Goal: Task Accomplishment & Management: Manage account settings

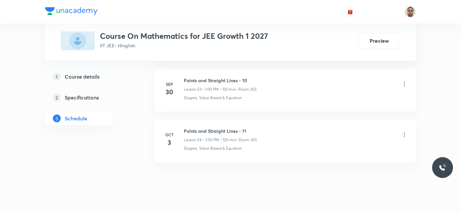
scroll to position [3031, 0]
click at [226, 127] on h6 "Points and Straight Lines - 11" at bounding box center [220, 130] width 73 height 7
copy h6 "Points and Straight Lines - 11"
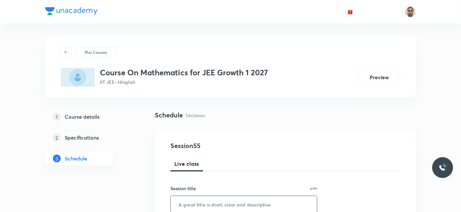
scroll to position [72, 0]
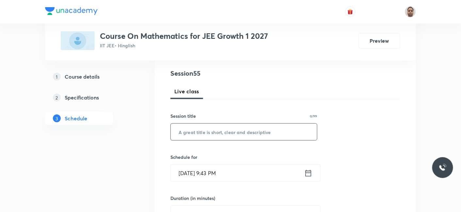
click at [247, 131] on input "text" at bounding box center [244, 132] width 146 height 17
paste input "Points and Straight Lines - 11"
type input "Points and Straight Lines - 12"
click at [199, 171] on input "Oct 5, 2025, 9:43 PM" at bounding box center [237, 173] width 133 height 17
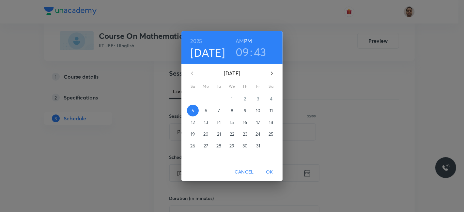
click at [206, 109] on p "6" at bounding box center [206, 110] width 3 height 7
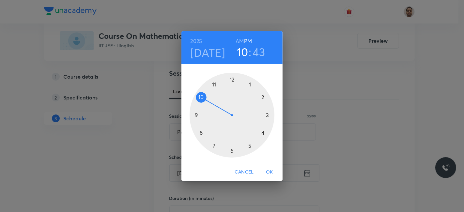
drag, startPoint x: 200, startPoint y: 106, endPoint x: 202, endPoint y: 102, distance: 4.7
click at [202, 102] on div at bounding box center [232, 115] width 85 height 85
click at [238, 38] on h6 "AM" at bounding box center [240, 41] width 8 height 9
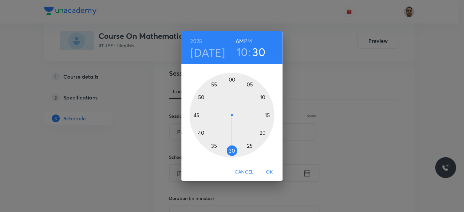
drag, startPoint x: 199, startPoint y: 123, endPoint x: 233, endPoint y: 146, distance: 40.6
click at [233, 146] on div at bounding box center [232, 115] width 85 height 85
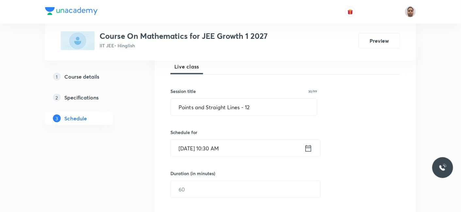
scroll to position [109, 0]
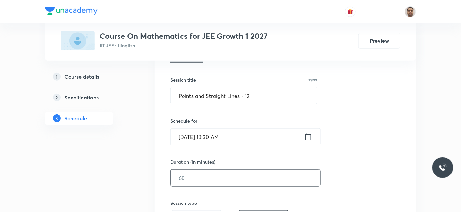
click at [197, 175] on input "text" at bounding box center [245, 178] width 149 height 17
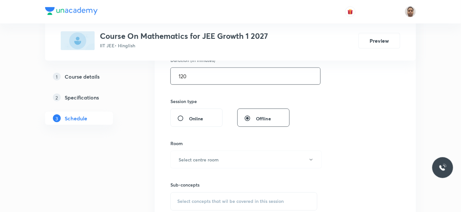
scroll to position [217, 0]
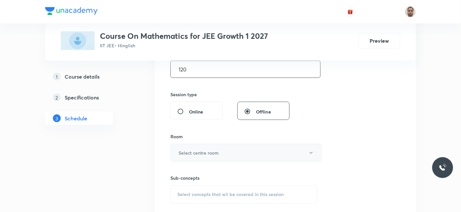
type input "120"
click at [196, 149] on h6 "Select centre room" at bounding box center [198, 152] width 40 height 7
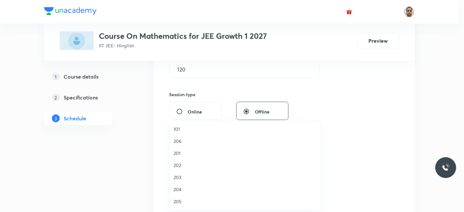
click at [182, 178] on span "203" at bounding box center [245, 177] width 143 height 7
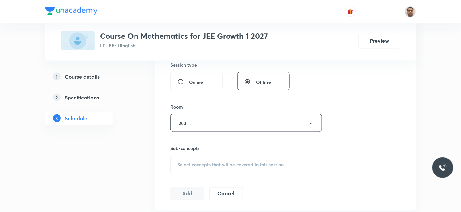
scroll to position [290, 0]
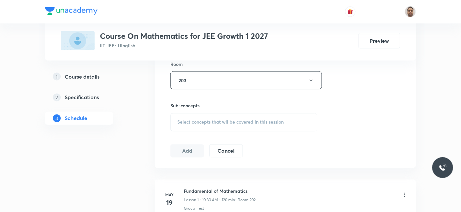
click at [198, 121] on span "Select concepts that wil be covered in this session" at bounding box center [230, 122] width 106 height 5
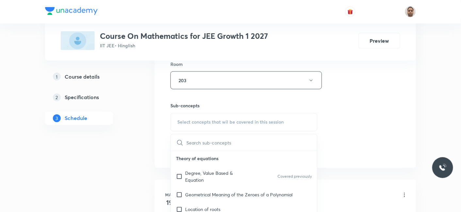
click at [198, 172] on p "Degree, Value Based & Equation" at bounding box center [218, 177] width 66 height 14
checkbox input "true"
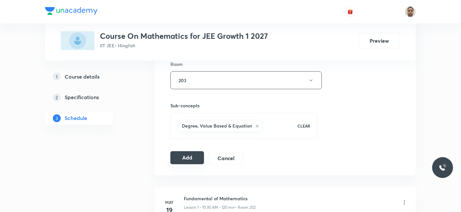
click at [189, 154] on button "Add" at bounding box center [187, 157] width 34 height 13
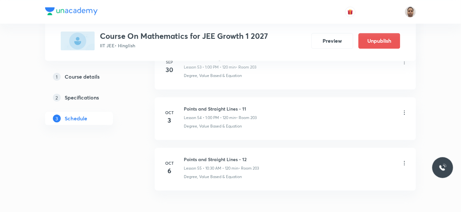
scroll to position [2782, 0]
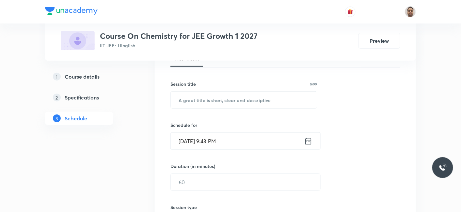
scroll to position [121, 0]
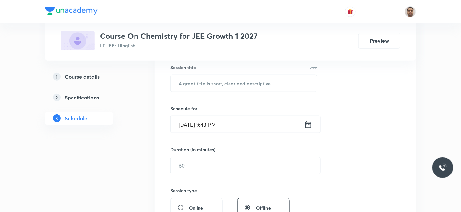
click at [254, 92] on div "Session 55 Live class Session title 0/99 ​ Schedule for Oct 5, 2025, 9:43 PM ​ …" at bounding box center [285, 173] width 230 height 306
click at [257, 85] on input "text" at bounding box center [244, 83] width 146 height 17
paste input "REDOX"
type input "Redox - 1"
click at [212, 118] on input "Oct 5, 2025, 9:43 PM" at bounding box center [237, 124] width 133 height 17
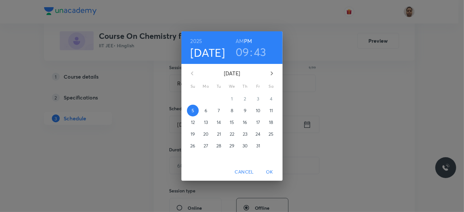
click at [207, 109] on span "6" at bounding box center [206, 110] width 12 height 7
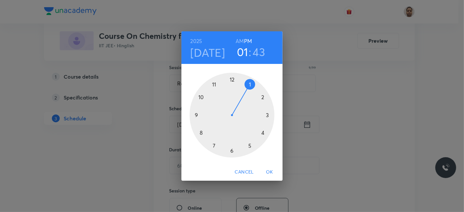
drag, startPoint x: 196, startPoint y: 113, endPoint x: 255, endPoint y: 86, distance: 64.7
click at [255, 86] on div at bounding box center [232, 115] width 85 height 85
drag, startPoint x: 196, startPoint y: 122, endPoint x: 231, endPoint y: 75, distance: 58.6
click at [231, 75] on div at bounding box center [232, 115] width 85 height 85
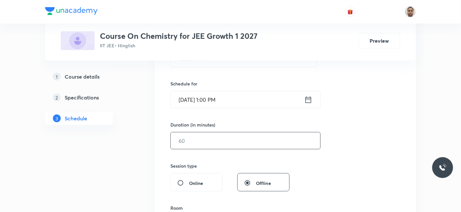
scroll to position [157, 0]
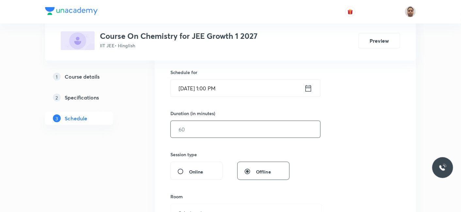
click at [199, 131] on input "text" at bounding box center [245, 129] width 149 height 17
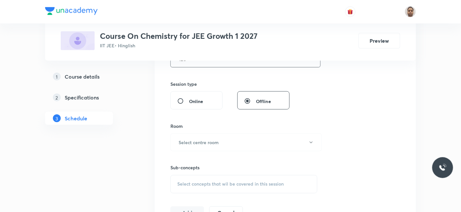
scroll to position [230, 0]
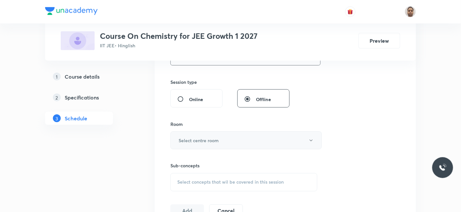
type input "120"
click at [192, 133] on button "Select centre room" at bounding box center [245, 140] width 151 height 18
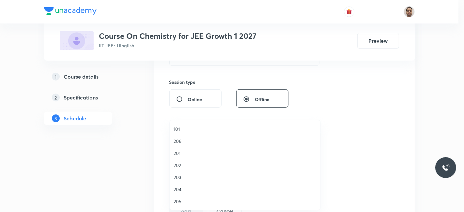
click at [189, 177] on span "203" at bounding box center [245, 177] width 143 height 7
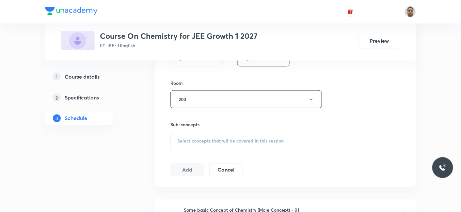
scroll to position [302, 0]
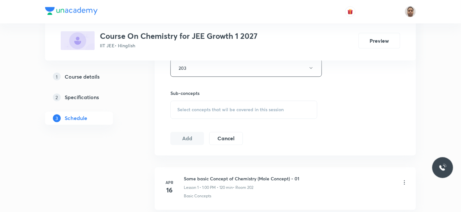
click at [196, 107] on span "Select concepts that wil be covered in this session" at bounding box center [230, 109] width 106 height 5
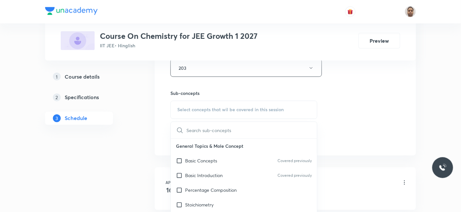
click at [195, 159] on p "Basic Concepts" at bounding box center [201, 161] width 32 height 7
checkbox input "true"
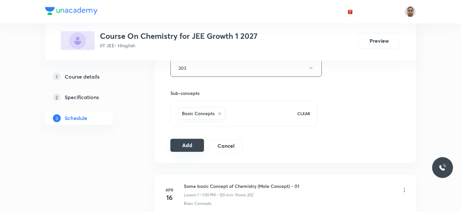
click at [196, 145] on button "Add" at bounding box center [187, 145] width 34 height 13
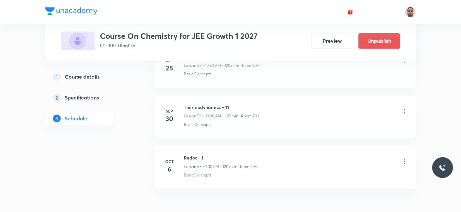
scroll to position [2782, 0]
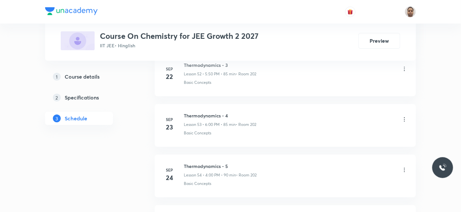
scroll to position [3074, 0]
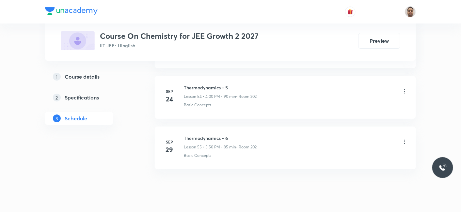
click at [219, 135] on h6 "Thermodynamics - 6" at bounding box center [220, 138] width 73 height 7
copy h6 "Thermodynamics - 6"
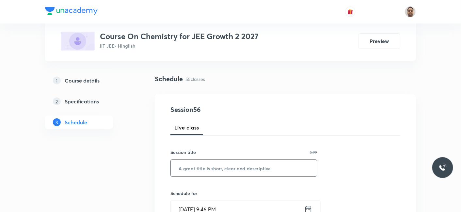
scroll to position [51, 0]
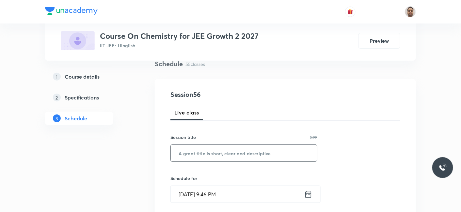
click at [231, 150] on input "text" at bounding box center [244, 153] width 146 height 17
paste input "Thermodynamics - 6"
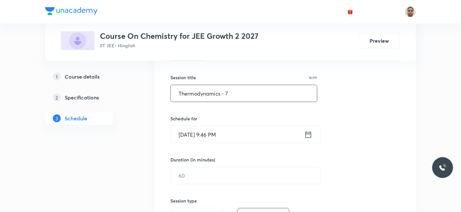
scroll to position [124, 0]
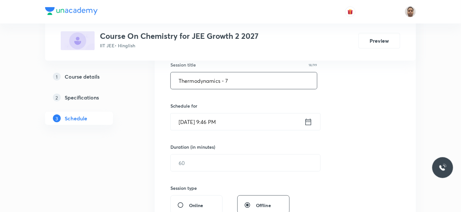
type input "Thermodynamics - 7"
click at [200, 118] on input "[DATE] 9:46 PM" at bounding box center [237, 122] width 133 height 17
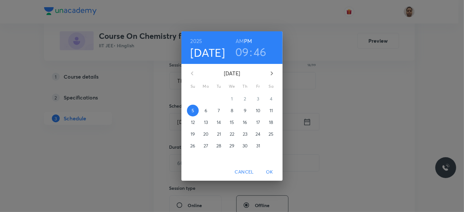
click at [206, 110] on p "6" at bounding box center [206, 110] width 3 height 7
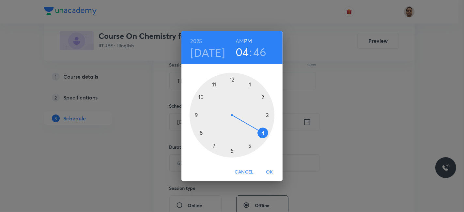
drag, startPoint x: 199, startPoint y: 111, endPoint x: 262, endPoint y: 140, distance: 68.6
click at [262, 140] on div at bounding box center [232, 115] width 85 height 85
drag, startPoint x: 198, startPoint y: 110, endPoint x: 231, endPoint y: 86, distance: 40.9
click at [231, 86] on div at bounding box center [232, 115] width 85 height 85
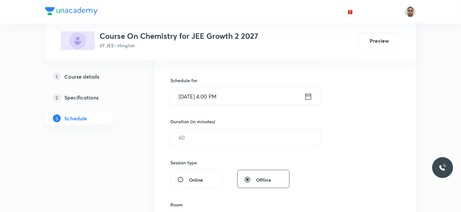
scroll to position [160, 0]
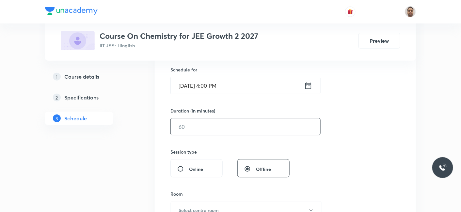
click at [189, 130] on input "text" at bounding box center [245, 126] width 149 height 17
type input "90"
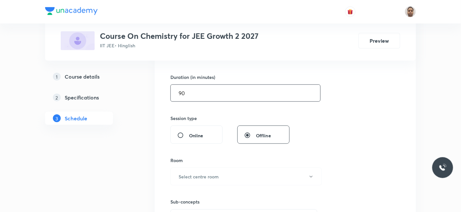
scroll to position [232, 0]
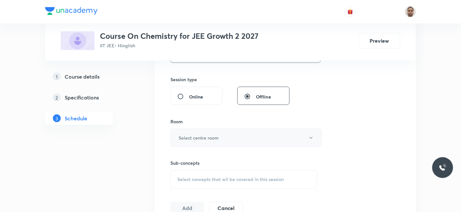
click at [192, 137] on h6 "Select centre room" at bounding box center [198, 137] width 40 height 7
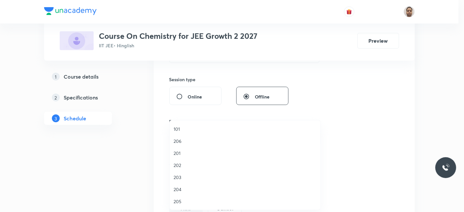
click at [179, 163] on span "202" at bounding box center [245, 165] width 143 height 7
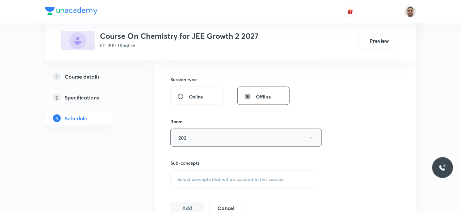
scroll to position [305, 0]
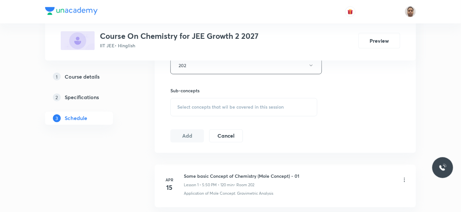
click at [193, 105] on span "Select concepts that wil be covered in this session" at bounding box center [230, 107] width 106 height 5
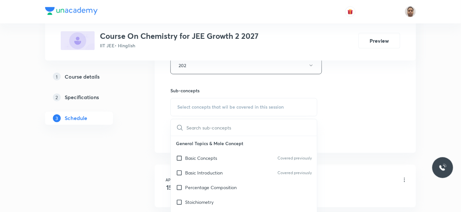
click at [199, 155] on p "Basic Concepts" at bounding box center [201, 158] width 32 height 7
checkbox input "true"
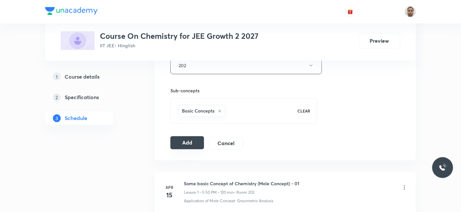
click at [177, 142] on button "Add" at bounding box center [187, 142] width 34 height 13
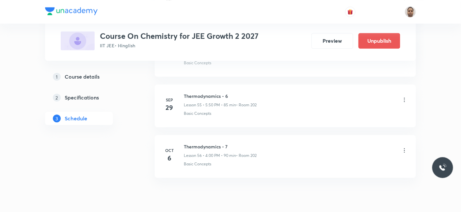
scroll to position [2833, 0]
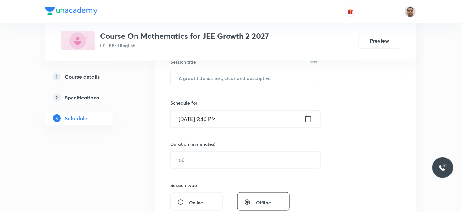
scroll to position [181, 0]
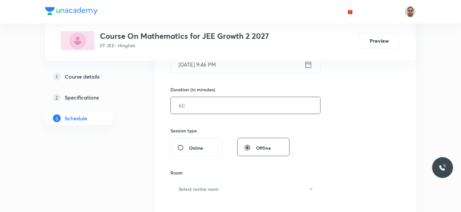
click at [197, 107] on input "text" at bounding box center [245, 105] width 149 height 17
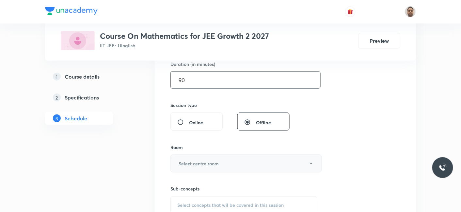
scroll to position [217, 0]
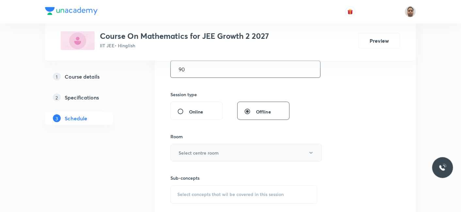
type input "90"
click at [186, 145] on button "Select centre room" at bounding box center [245, 153] width 151 height 18
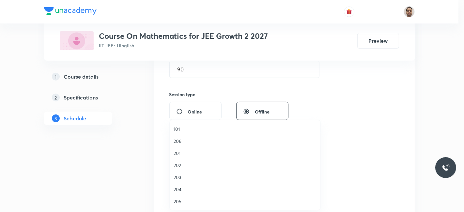
click at [181, 166] on span "202" at bounding box center [245, 165] width 143 height 7
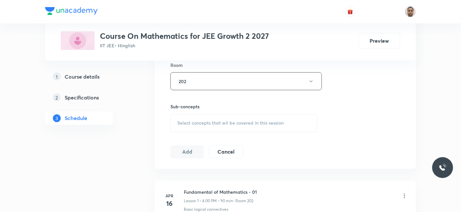
scroll to position [290, 0]
click at [196, 121] on span "Select concepts that wil be covered in this session" at bounding box center [230, 122] width 106 height 5
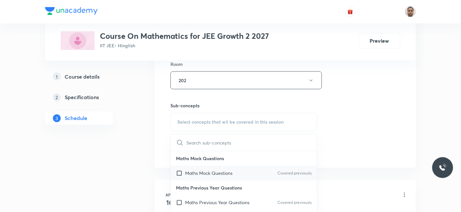
click at [190, 170] on p "Maths Mock Questions" at bounding box center [208, 173] width 47 height 7
checkbox input "true"
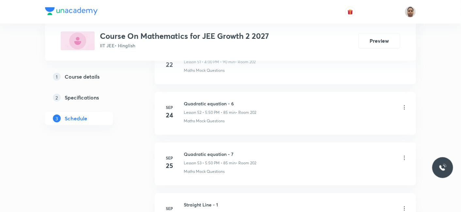
scroll to position [3038, 0]
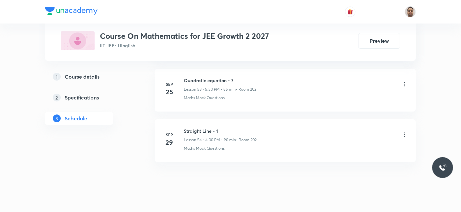
click at [214, 128] on h6 "Straight Line - 1" at bounding box center [220, 131] width 73 height 7
copy h6 "Straight Line - 1"
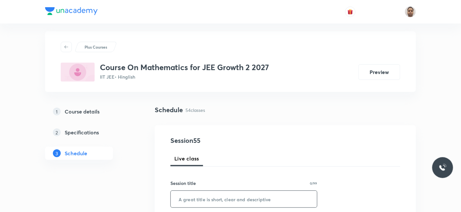
scroll to position [72, 0]
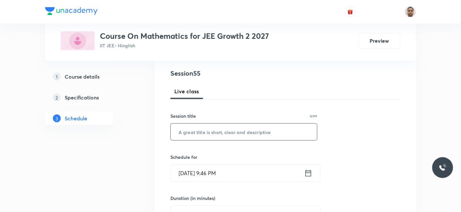
click at [231, 132] on input "text" at bounding box center [244, 132] width 146 height 17
paste input "Straight Line - 1"
type input "Straight Line - 2"
click at [208, 165] on input "[DATE] 9:46 PM" at bounding box center [237, 173] width 133 height 17
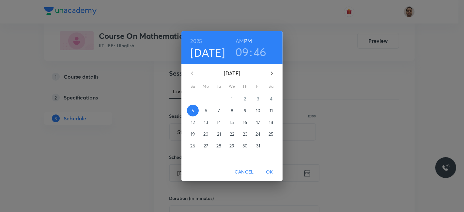
click at [205, 111] on p "6" at bounding box center [206, 110] width 3 height 7
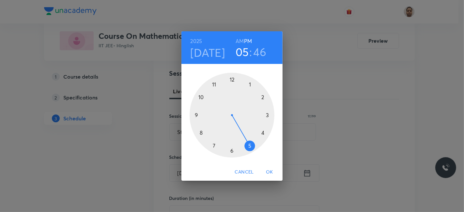
drag, startPoint x: 195, startPoint y: 112, endPoint x: 260, endPoint y: 144, distance: 72.1
click at [260, 144] on div at bounding box center [232, 115] width 85 height 85
drag, startPoint x: 199, startPoint y: 111, endPoint x: 206, endPoint y: 99, distance: 14.0
click at [206, 99] on div at bounding box center [232, 115] width 85 height 85
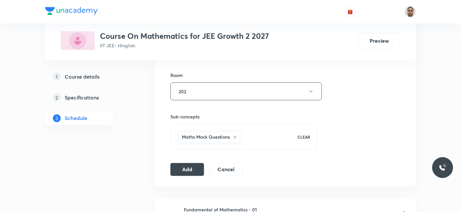
scroll to position [290, 0]
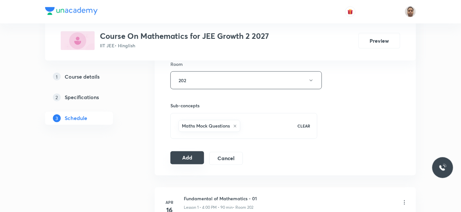
click at [183, 154] on button "Add" at bounding box center [187, 157] width 34 height 13
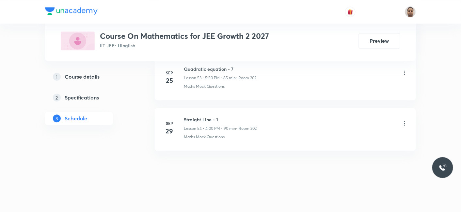
scroll to position [2732, 0]
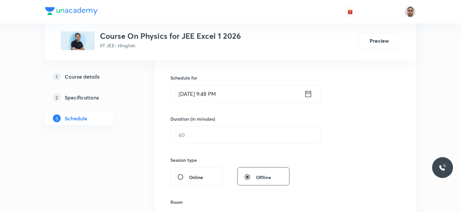
scroll to position [122, 0]
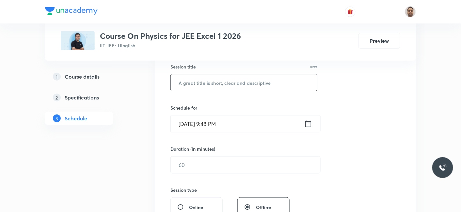
click at [206, 80] on input "text" at bounding box center [244, 82] width 146 height 17
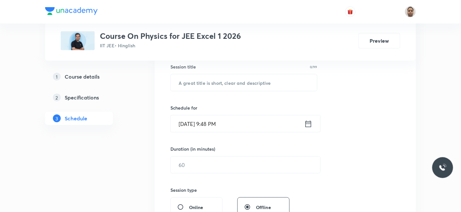
paste input "Modern physics"
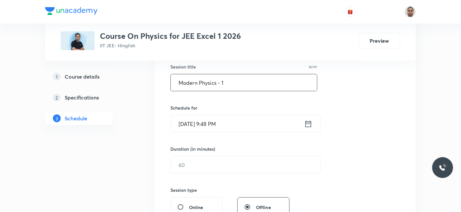
type input "Modern Physics - 1"
click at [195, 125] on input "Oct 5, 2025, 9:48 PM" at bounding box center [237, 123] width 133 height 17
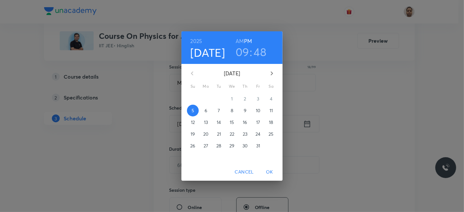
click at [206, 111] on p "6" at bounding box center [206, 110] width 3 height 7
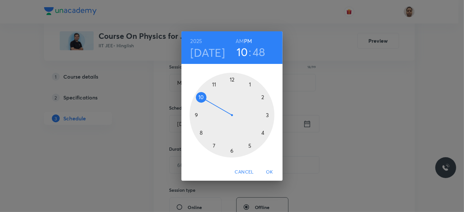
drag, startPoint x: 199, startPoint y: 111, endPoint x: 204, endPoint y: 100, distance: 12.6
click at [204, 100] on div at bounding box center [232, 115] width 85 height 85
click at [238, 40] on h6 "AM" at bounding box center [240, 41] width 8 height 9
drag, startPoint x: 197, startPoint y: 104, endPoint x: 231, endPoint y: 150, distance: 57.2
click at [231, 150] on div at bounding box center [232, 115] width 85 height 85
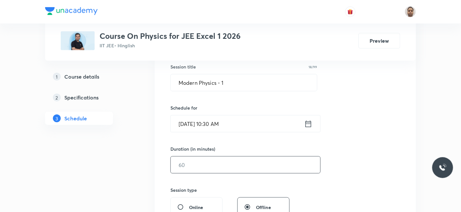
click at [216, 166] on input "text" at bounding box center [245, 165] width 149 height 17
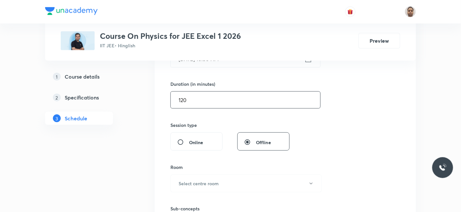
scroll to position [230, 0]
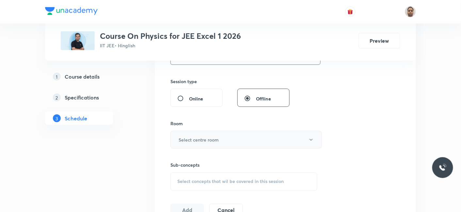
type input "120"
click at [193, 145] on button "Select centre room" at bounding box center [245, 140] width 151 height 18
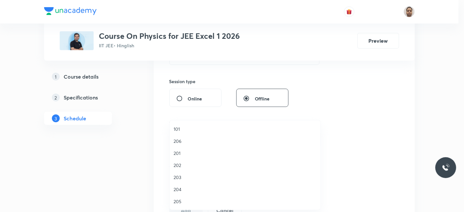
click at [183, 151] on span "201" at bounding box center [245, 153] width 143 height 7
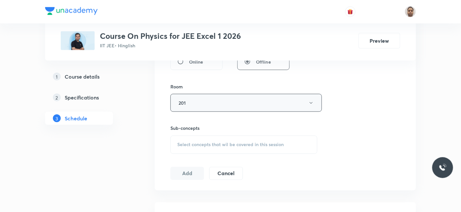
scroll to position [303, 0]
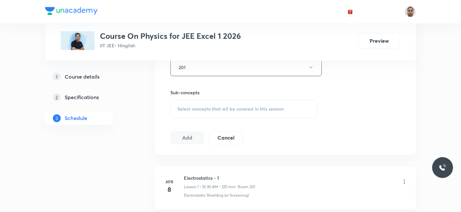
click at [196, 100] on div "Select concepts that wil be covered in this session" at bounding box center [243, 109] width 147 height 18
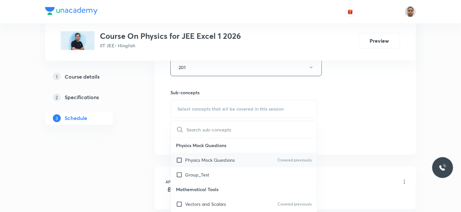
click at [196, 159] on p "Physics Mock Questions" at bounding box center [210, 160] width 50 height 7
checkbox input "true"
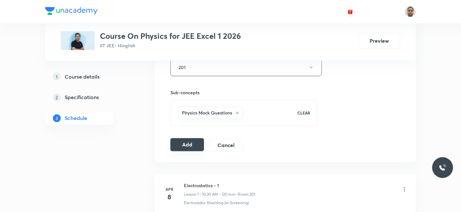
click at [181, 146] on button "Add" at bounding box center [187, 144] width 34 height 13
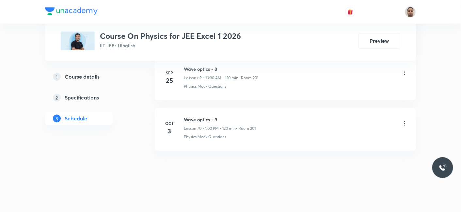
scroll to position [3538, 0]
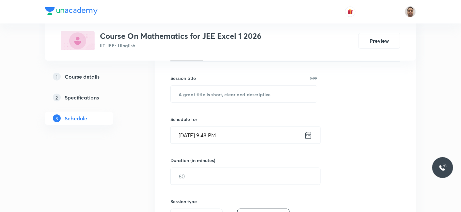
scroll to position [38, 0]
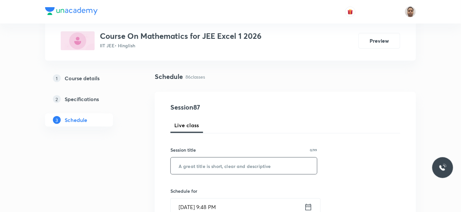
click at [198, 166] on input "text" at bounding box center [244, 166] width 146 height 17
paste input "Vector"
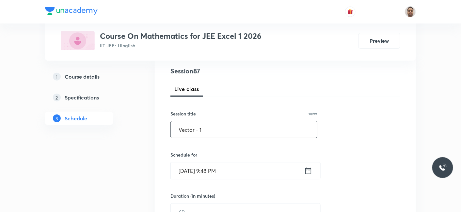
type input "Vector - 1"
click at [195, 168] on input "[DATE] 9:48 PM" at bounding box center [237, 170] width 133 height 17
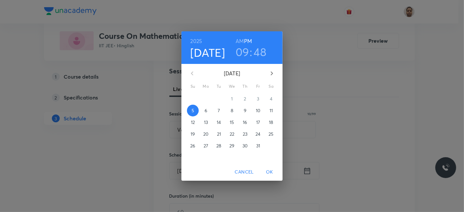
click at [207, 111] on p "6" at bounding box center [206, 110] width 3 height 7
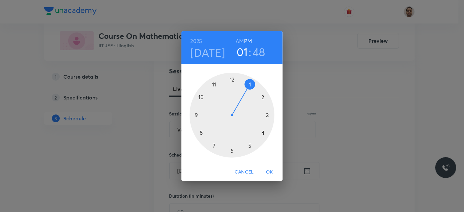
drag, startPoint x: 197, startPoint y: 113, endPoint x: 247, endPoint y: 94, distance: 52.9
click at [247, 94] on div at bounding box center [232, 115] width 85 height 85
drag, startPoint x: 224, startPoint y: 87, endPoint x: 232, endPoint y: 82, distance: 9.7
click at [232, 82] on div at bounding box center [232, 115] width 85 height 85
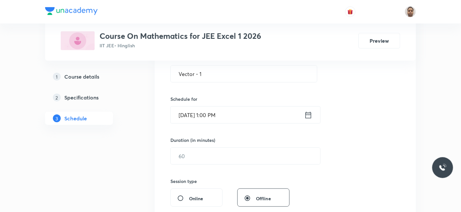
scroll to position [147, 0]
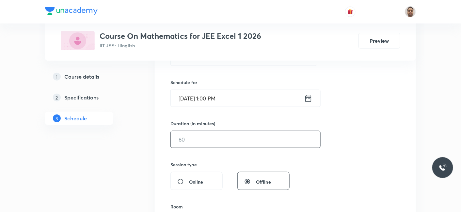
click at [208, 146] on input "text" at bounding box center [245, 139] width 149 height 17
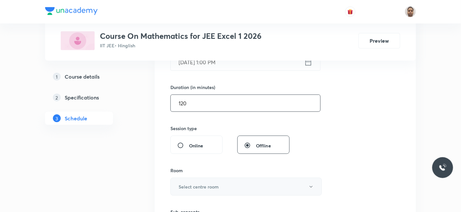
type input "120"
click at [190, 178] on button "Select centre room" at bounding box center [245, 187] width 151 height 18
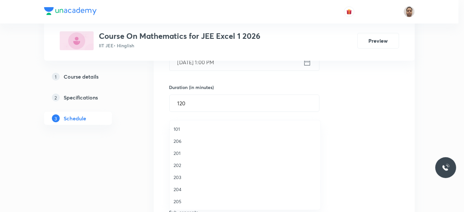
click at [182, 148] on li "201" at bounding box center [245, 153] width 151 height 12
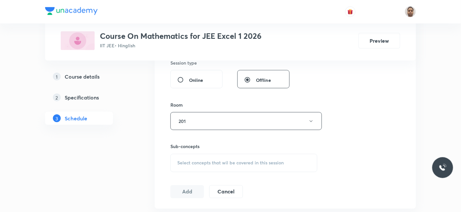
scroll to position [256, 0]
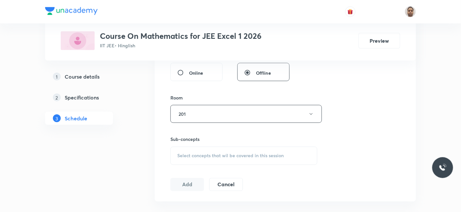
click at [195, 156] on span "Select concepts that wil be covered in this session" at bounding box center [230, 155] width 106 height 5
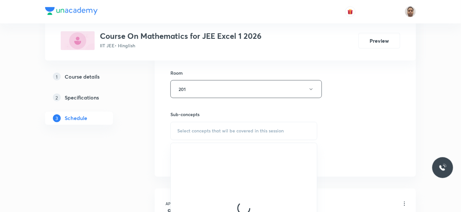
scroll to position [292, 0]
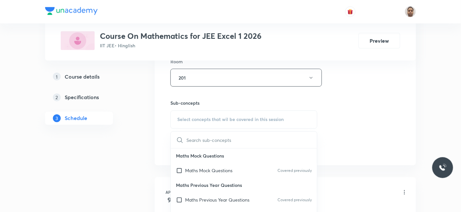
click at [200, 167] on p "Maths Mock Questions" at bounding box center [208, 170] width 47 height 7
checkbox input "true"
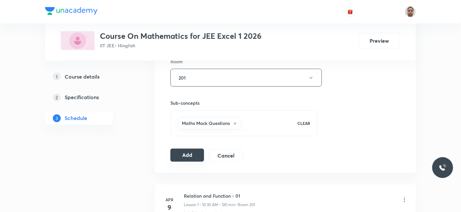
click at [192, 152] on button "Add" at bounding box center [187, 155] width 34 height 13
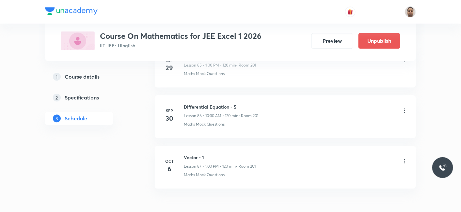
scroll to position [4395, 0]
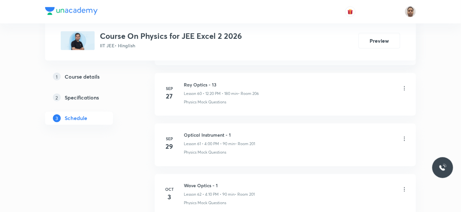
scroll to position [3434, 0]
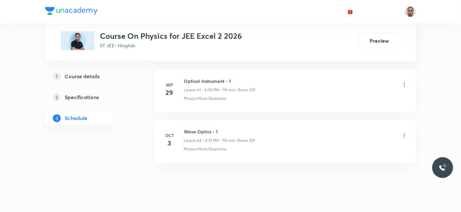
click at [195, 129] on h6 "Wave Optics - 1" at bounding box center [219, 132] width 71 height 7
copy h6 "Wave Optics - 1"
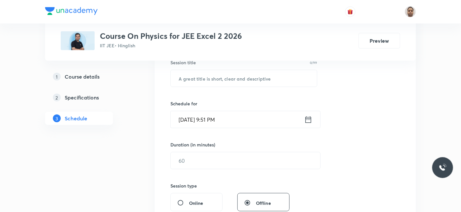
scroll to position [85, 0]
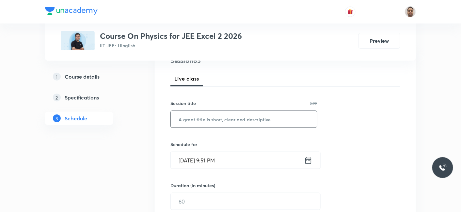
click at [227, 123] on input "text" at bounding box center [244, 119] width 146 height 17
paste input "Wave Optics - 1"
type input "Wave Optics - 2"
click at [197, 162] on input "[DATE] 9:51 PM" at bounding box center [237, 160] width 133 height 17
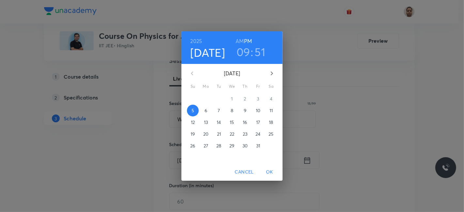
click at [209, 111] on span "6" at bounding box center [206, 110] width 12 height 7
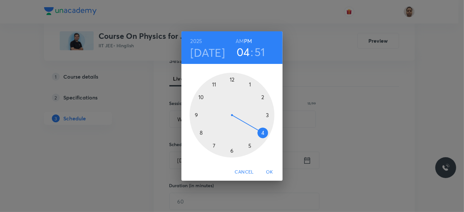
drag, startPoint x: 195, startPoint y: 113, endPoint x: 268, endPoint y: 143, distance: 78.0
click at [266, 141] on div at bounding box center [232, 115] width 85 height 85
drag, startPoint x: 205, startPoint y: 92, endPoint x: 231, endPoint y: 84, distance: 27.1
click at [231, 84] on div at bounding box center [232, 115] width 85 height 85
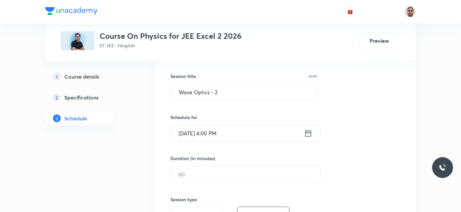
scroll to position [158, 0]
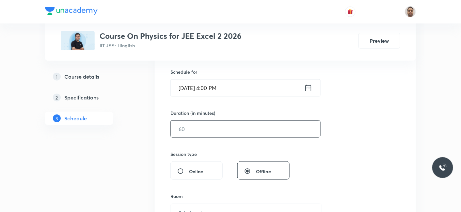
click at [195, 130] on input "text" at bounding box center [245, 129] width 149 height 17
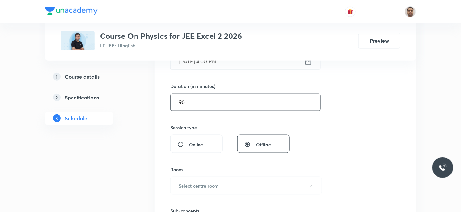
scroll to position [267, 0]
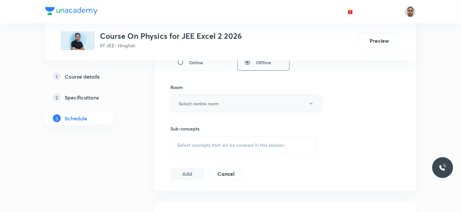
type input "90"
click at [191, 103] on h6 "Select centre room" at bounding box center [198, 103] width 40 height 7
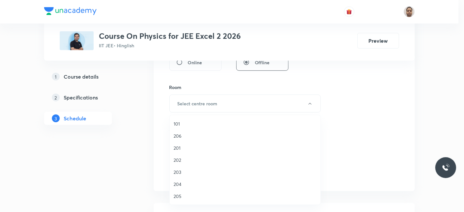
click at [178, 149] on span "201" at bounding box center [245, 148] width 143 height 7
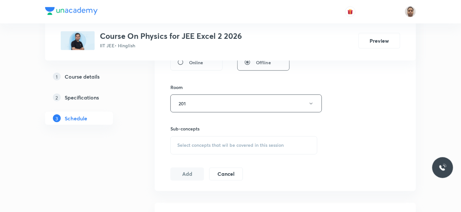
click at [193, 146] on span "Select concepts that wil be covered in this session" at bounding box center [230, 145] width 106 height 5
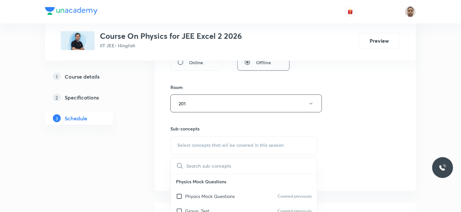
click at [195, 194] on p "Physics Mock Questions" at bounding box center [210, 196] width 50 height 7
checkbox input "true"
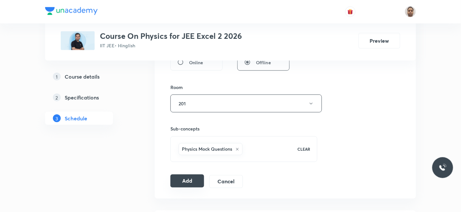
click at [183, 178] on button "Add" at bounding box center [187, 181] width 34 height 13
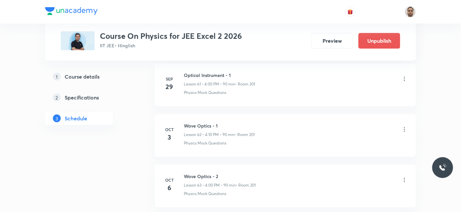
scroll to position [3185, 0]
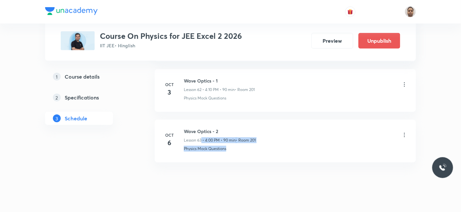
drag, startPoint x: 202, startPoint y: 129, endPoint x: 274, endPoint y: 132, distance: 72.2
click at [274, 132] on div "Wave Optics - 2 Lesson 63 • 4:00 PM • 90 min • Room 201 Physics Mock Questions" at bounding box center [296, 140] width 224 height 24
click at [249, 137] on p "• Room 201" at bounding box center [246, 140] width 20 height 6
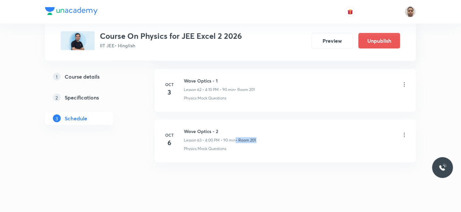
click at [249, 137] on p "• Room 201" at bounding box center [246, 140] width 20 height 6
click at [219, 137] on p "Lesson 63 • 4:00 PM • 90 min" at bounding box center [210, 140] width 52 height 6
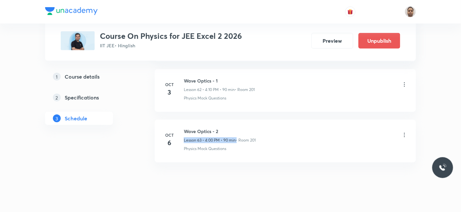
click at [219, 137] on p "Lesson 63 • 4:00 PM • 90 min" at bounding box center [210, 140] width 52 height 6
click at [194, 137] on p "Lesson 63 • 4:00 PM • 90 min" at bounding box center [210, 140] width 52 height 6
drag, startPoint x: 183, startPoint y: 129, endPoint x: 268, endPoint y: 129, distance: 85.5
click at [268, 129] on div "Oct 6 Wave Optics - 2 Lesson 63 • 4:00 PM • 90 min • Room 201 Physics Mock Ques…" at bounding box center [285, 140] width 245 height 24
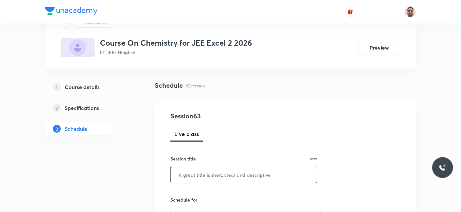
scroll to position [72, 0]
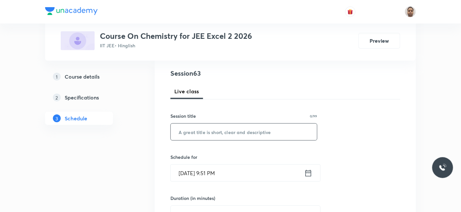
click at [216, 124] on input "text" at bounding box center [244, 132] width 146 height 17
paste input "AMINES"
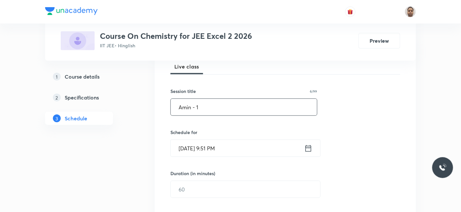
scroll to position [109, 0]
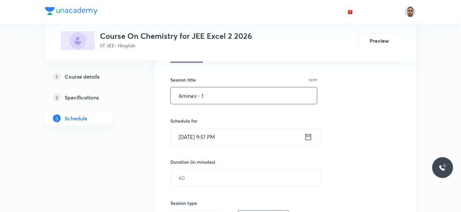
type input "Amines - 1"
click at [207, 140] on input "[DATE] 9:51 PM" at bounding box center [237, 137] width 133 height 17
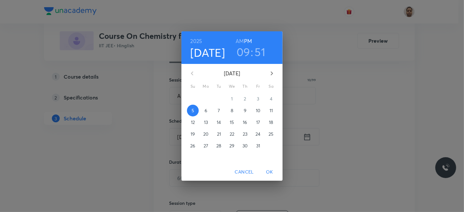
click at [208, 111] on span "6" at bounding box center [206, 110] width 12 height 7
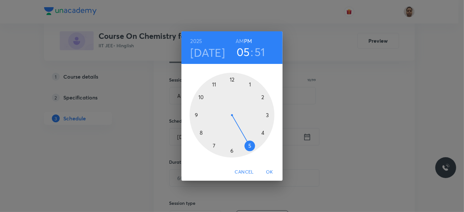
drag, startPoint x: 197, startPoint y: 114, endPoint x: 254, endPoint y: 142, distance: 64.2
click at [254, 142] on div at bounding box center [232, 115] width 85 height 85
drag, startPoint x: 204, startPoint y: 95, endPoint x: 204, endPoint y: 98, distance: 3.3
click at [204, 98] on div at bounding box center [232, 115] width 85 height 85
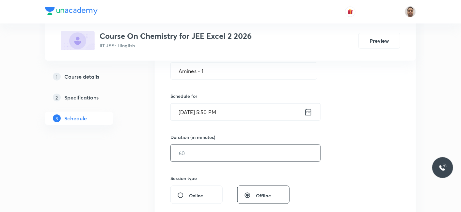
scroll to position [145, 0]
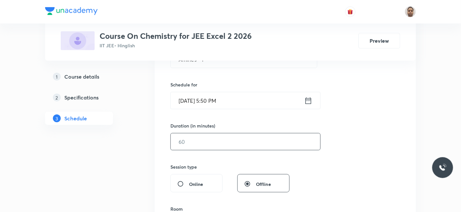
click at [206, 143] on input "text" at bounding box center [245, 141] width 149 height 17
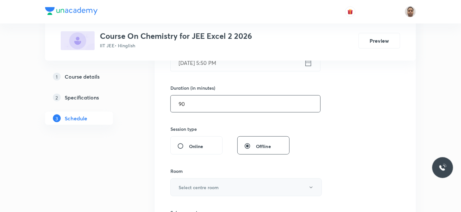
scroll to position [217, 0]
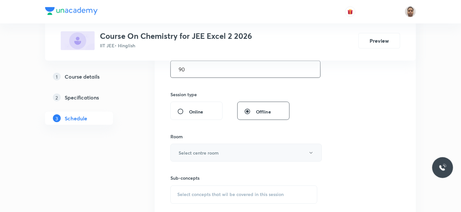
type input "90"
click at [197, 144] on button "Select centre room" at bounding box center [245, 153] width 151 height 18
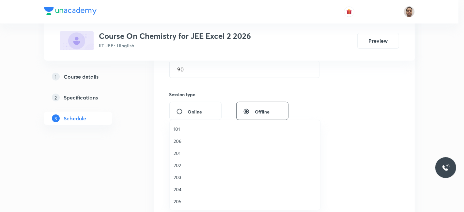
click at [183, 152] on span "201" at bounding box center [245, 153] width 143 height 7
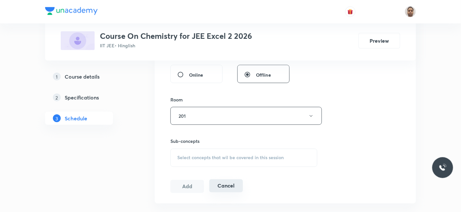
scroll to position [290, 0]
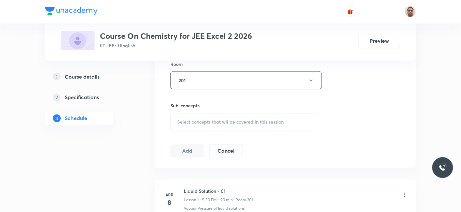
click at [187, 118] on div "Select concepts that wil be covered in this session" at bounding box center [243, 122] width 147 height 18
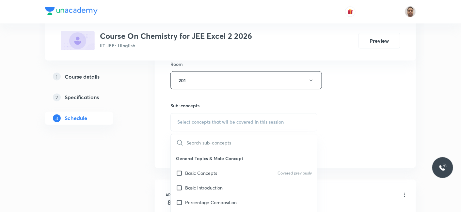
click at [193, 173] on p "Basic Concepts" at bounding box center [201, 173] width 32 height 7
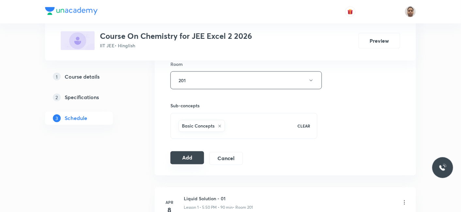
click at [185, 157] on button "Add" at bounding box center [187, 157] width 34 height 13
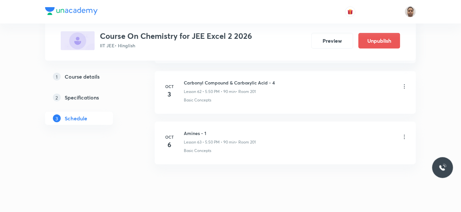
scroll to position [3185, 0]
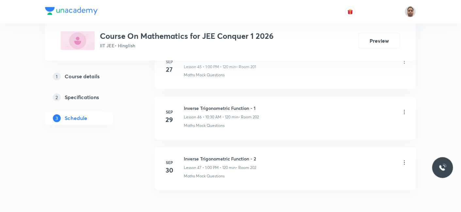
scroll to position [2678, 0]
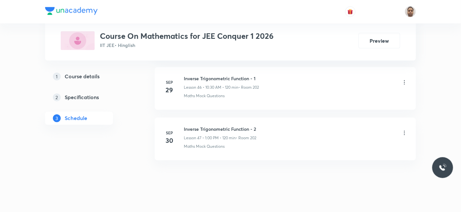
click at [219, 126] on h6 "Inverse Trigonometric Function - 2" at bounding box center [220, 129] width 72 height 7
copy h6 "Inverse Trigonometric Function - 2"
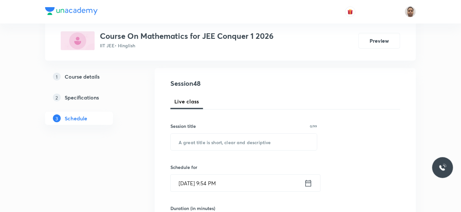
scroll to position [59, 0]
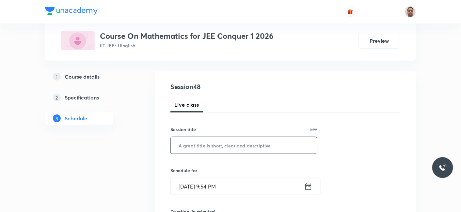
click at [217, 149] on input "text" at bounding box center [244, 145] width 146 height 17
paste input "Determinant and Matrices"
type input "Determinant and Matrices - 1"
click at [194, 181] on input "[DATE] 9:54 PM" at bounding box center [237, 186] width 133 height 17
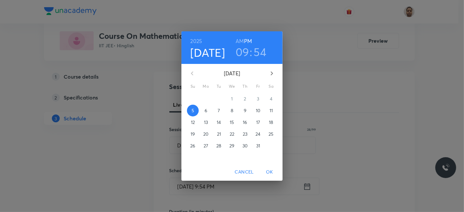
click at [207, 108] on p "6" at bounding box center [206, 110] width 3 height 7
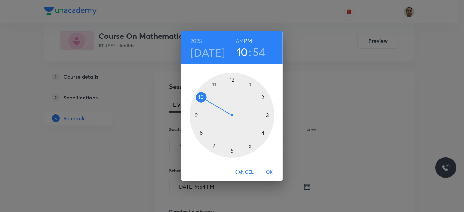
drag, startPoint x: 195, startPoint y: 113, endPoint x: 214, endPoint y: 83, distance: 35.3
click at [202, 99] on div at bounding box center [232, 115] width 85 height 85
click at [240, 39] on h6 "AM" at bounding box center [240, 41] width 8 height 9
drag, startPoint x: 205, startPoint y: 111, endPoint x: 233, endPoint y: 149, distance: 47.2
click at [233, 149] on div at bounding box center [232, 115] width 85 height 85
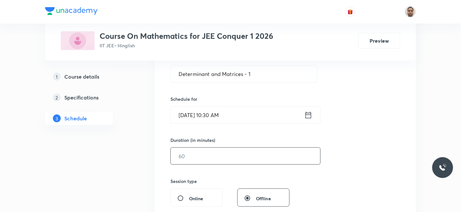
scroll to position [131, 0]
click at [215, 161] on input "text" at bounding box center [245, 155] width 149 height 17
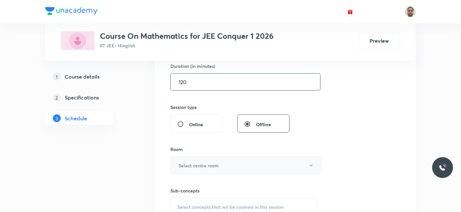
scroll to position [240, 0]
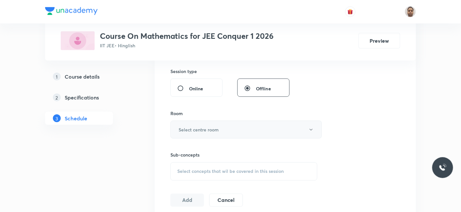
type input "120"
click at [190, 131] on h6 "Select centre room" at bounding box center [198, 129] width 40 height 7
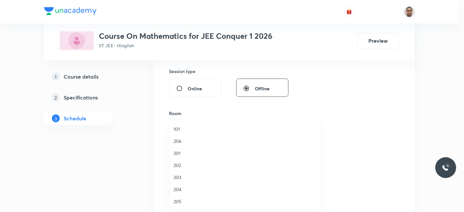
click at [182, 164] on span "202" at bounding box center [245, 165] width 143 height 7
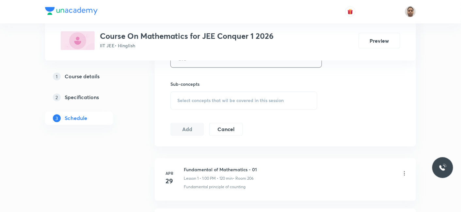
scroll to position [313, 0]
click at [186, 90] on div "Select concepts that wil be covered in this session" at bounding box center [243, 99] width 147 height 18
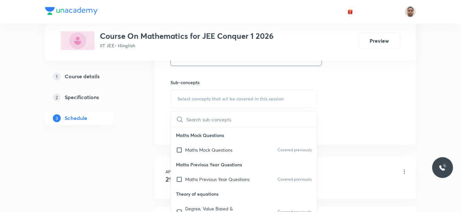
click at [196, 147] on p "Maths Mock Questions" at bounding box center [208, 150] width 47 height 7
checkbox input "true"
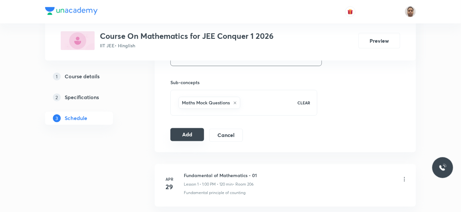
click at [179, 134] on button "Add" at bounding box center [187, 134] width 34 height 13
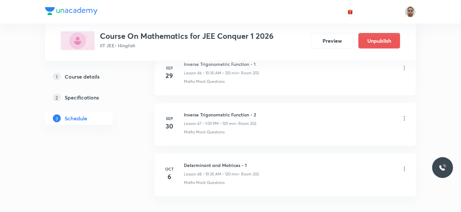
scroll to position [2429, 0]
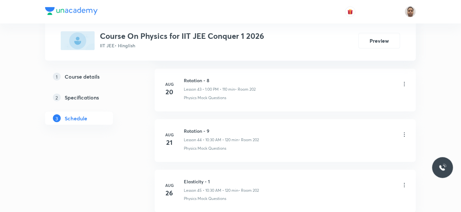
scroll to position [3485, 0]
click at [195, 129] on h6 "Wave - 2" at bounding box center [221, 132] width 75 height 7
copy h6 "Wave - 2"
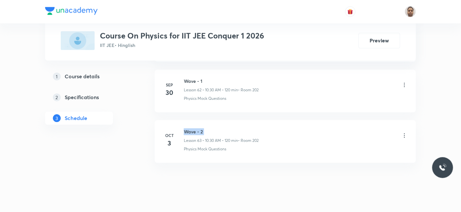
copy h6 "Wave - 2"
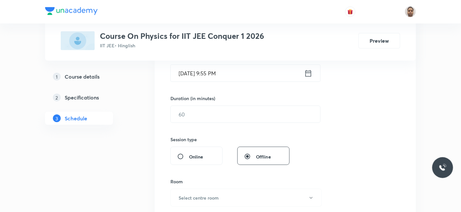
scroll to position [63, 0]
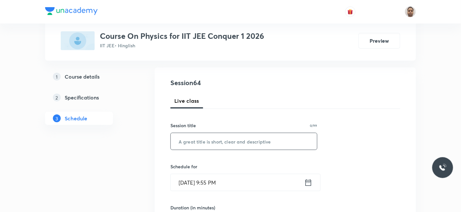
click at [216, 143] on input "text" at bounding box center [244, 141] width 146 height 17
paste input "Wave - 2"
type input "Wave - 3"
click at [206, 183] on input "[DATE] 9:55 PM" at bounding box center [237, 182] width 133 height 17
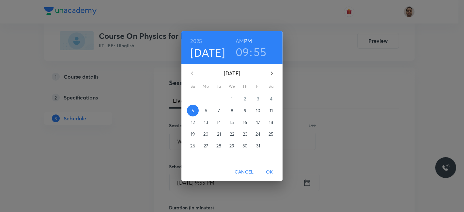
click at [207, 112] on p "6" at bounding box center [206, 110] width 3 height 7
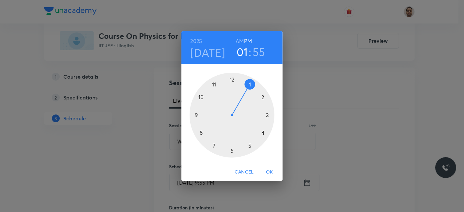
drag, startPoint x: 199, startPoint y: 113, endPoint x: 247, endPoint y: 94, distance: 51.4
click at [247, 94] on div at bounding box center [232, 115] width 85 height 85
drag, startPoint x: 227, startPoint y: 82, endPoint x: 232, endPoint y: 82, distance: 4.9
click at [232, 82] on div at bounding box center [232, 115] width 85 height 85
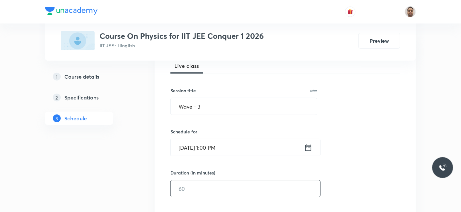
scroll to position [135, 0]
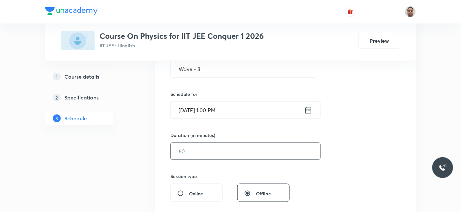
click at [204, 152] on input "text" at bounding box center [245, 151] width 149 height 17
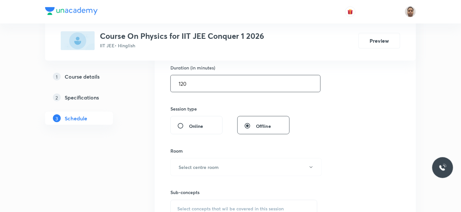
scroll to position [244, 0]
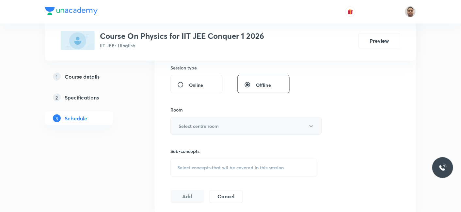
click at [191, 123] on h6 "Select centre room" at bounding box center [198, 126] width 40 height 7
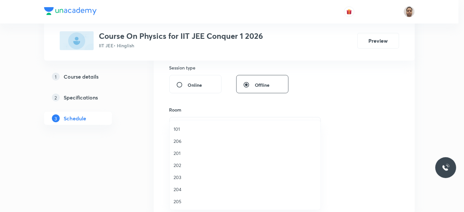
click at [186, 166] on span "202" at bounding box center [245, 165] width 143 height 7
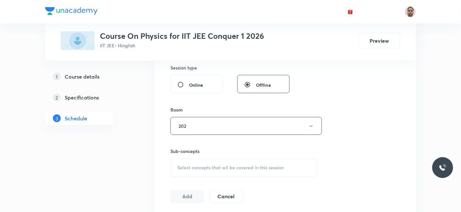
click at [196, 172] on div "Select concepts that wil be covered in this session" at bounding box center [243, 168] width 147 height 18
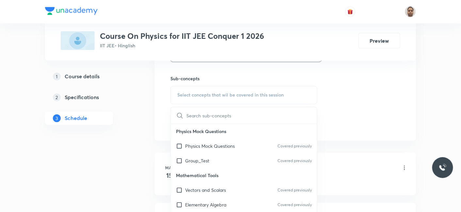
click at [194, 144] on p "Physics Mock Questions" at bounding box center [210, 146] width 50 height 7
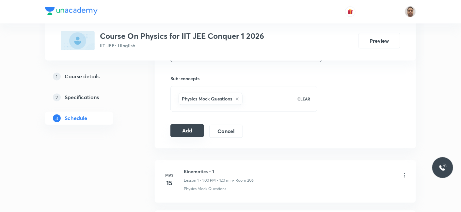
click at [189, 131] on button "Add" at bounding box center [187, 130] width 34 height 13
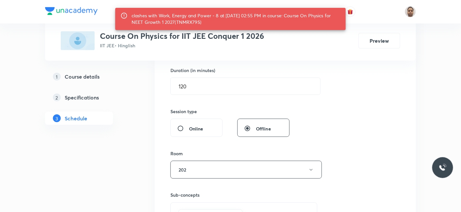
scroll to position [181, 0]
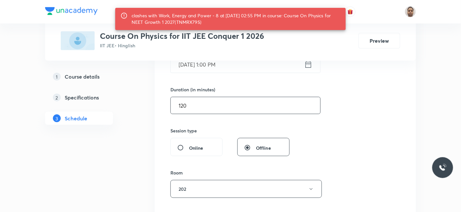
drag, startPoint x: 200, startPoint y: 103, endPoint x: 171, endPoint y: 104, distance: 29.1
click at [171, 104] on input "120" at bounding box center [245, 105] width 149 height 17
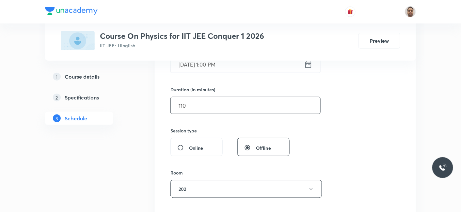
scroll to position [326, 0]
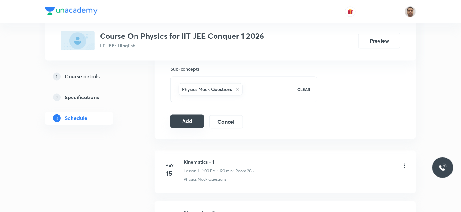
type input "110"
click at [182, 120] on button "Add" at bounding box center [187, 121] width 34 height 13
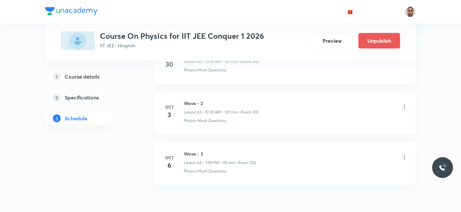
scroll to position [3236, 0]
